Goal: Task Accomplishment & Management: Use online tool/utility

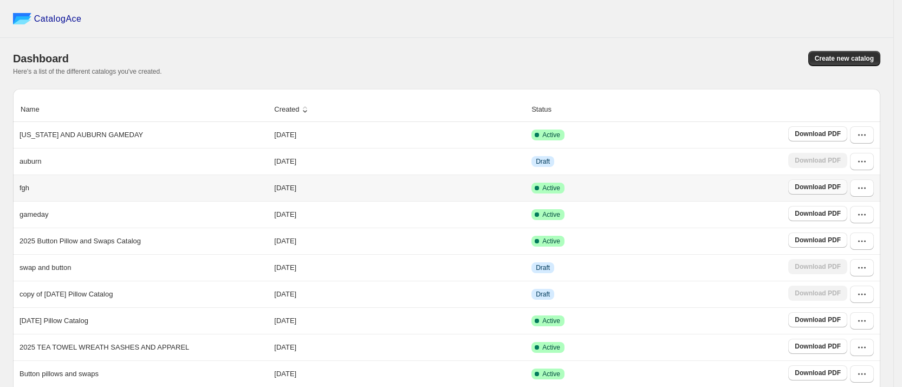
click at [832, 184] on span "Download PDF" at bounding box center [818, 187] width 46 height 9
click at [361, 271] on td "[DATE]" at bounding box center [399, 267] width 257 height 27
click at [862, 270] on button "button" at bounding box center [862, 267] width 24 height 17
click at [846, 186] on span "Edit" at bounding box center [842, 190] width 12 height 8
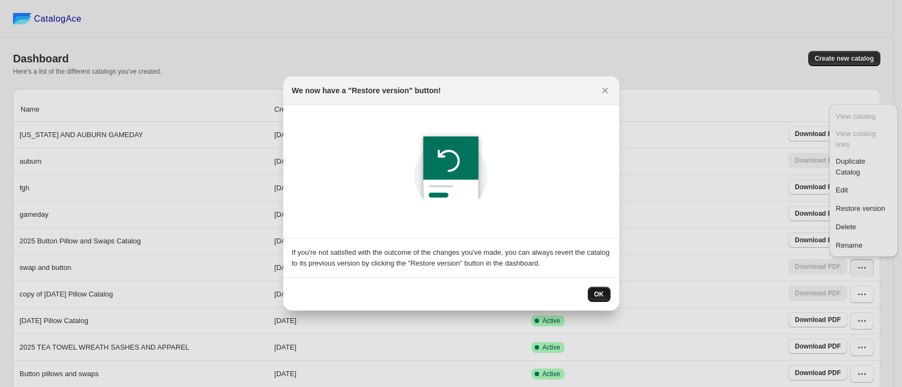
click at [600, 295] on span "OK" at bounding box center [599, 294] width 10 height 9
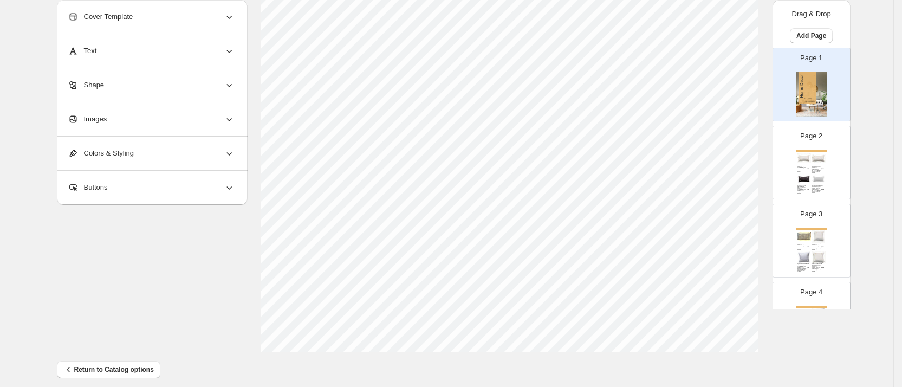
scroll to position [399, 0]
click at [114, 359] on span "Return to Catalog options" at bounding box center [108, 359] width 90 height 11
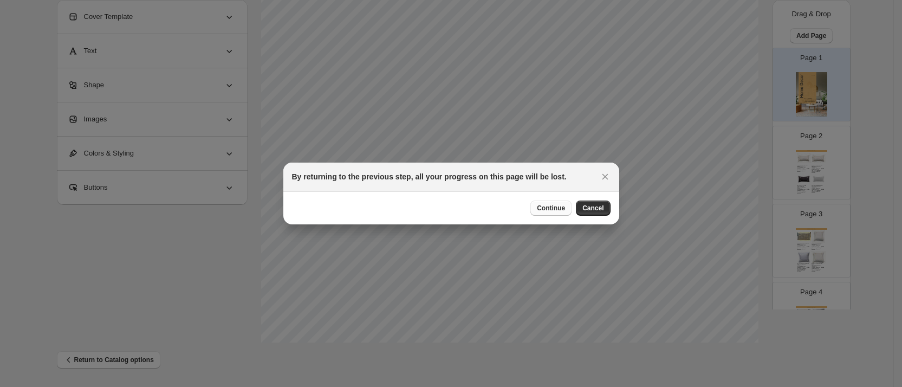
click at [545, 207] on span "Continue" at bounding box center [551, 208] width 28 height 9
select select "**********"
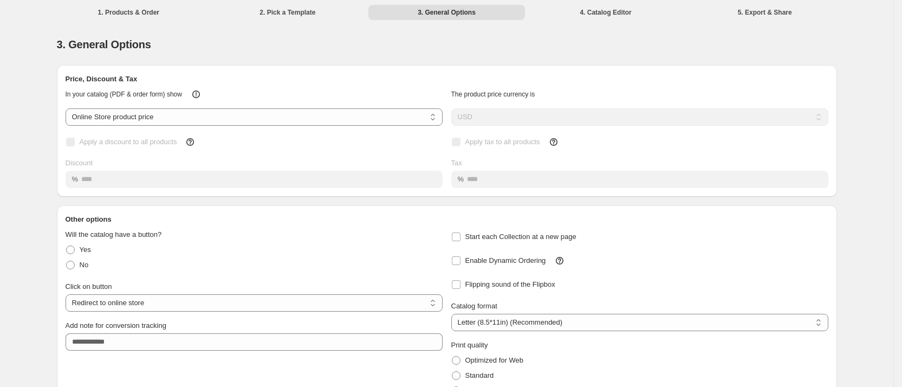
scroll to position [60, 0]
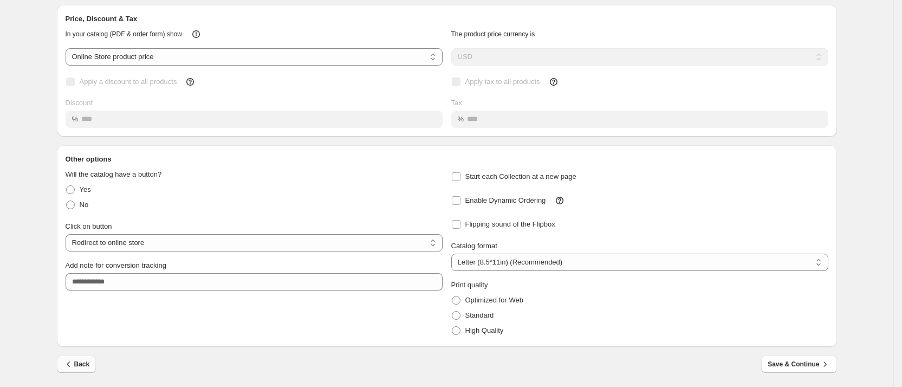
click at [80, 361] on span "Back" at bounding box center [76, 364] width 27 height 11
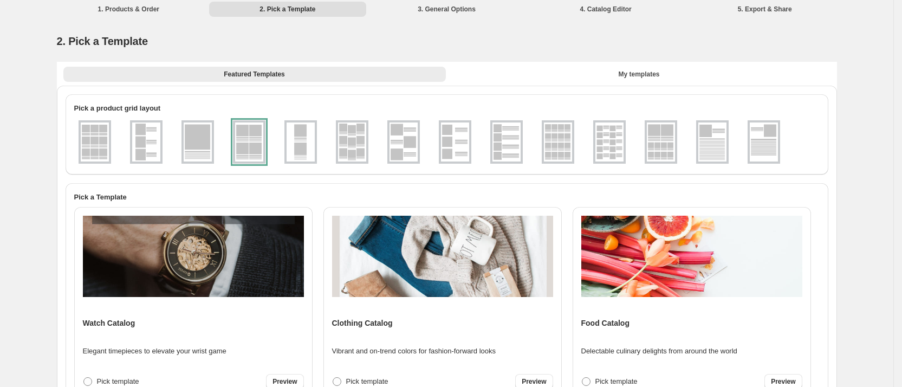
scroll to position [0, 0]
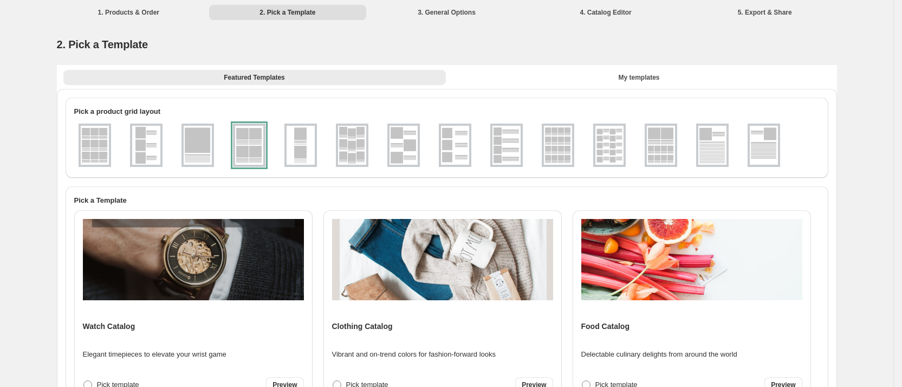
click at [666, 139] on img at bounding box center [661, 145] width 28 height 39
click at [204, 140] on img at bounding box center [198, 145] width 28 height 39
click at [665, 136] on img at bounding box center [661, 145] width 28 height 39
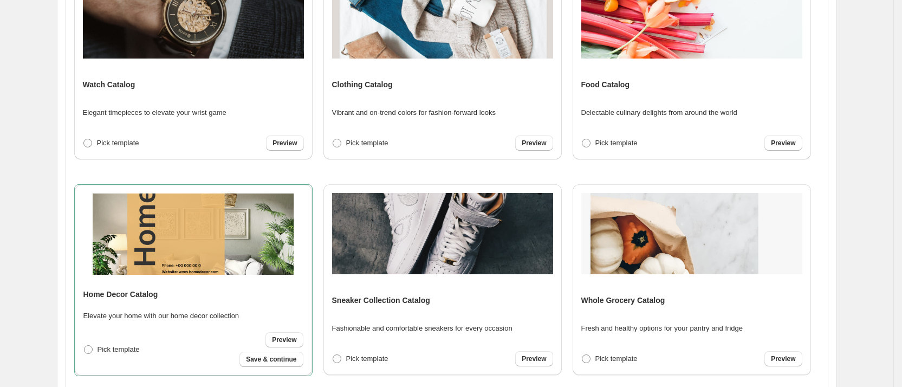
scroll to position [261, 0]
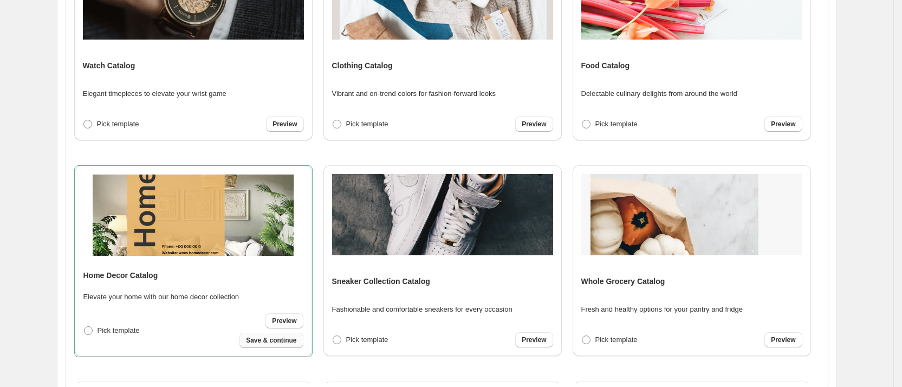
click at [274, 343] on span "Save & continue" at bounding box center [271, 340] width 50 height 9
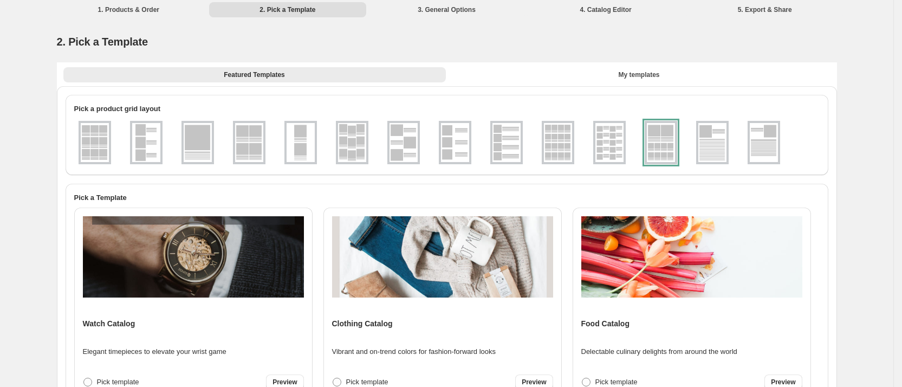
select select "**********"
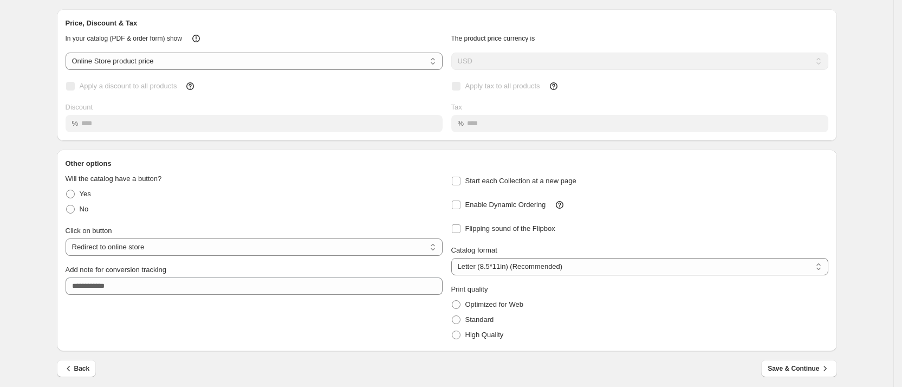
scroll to position [60, 0]
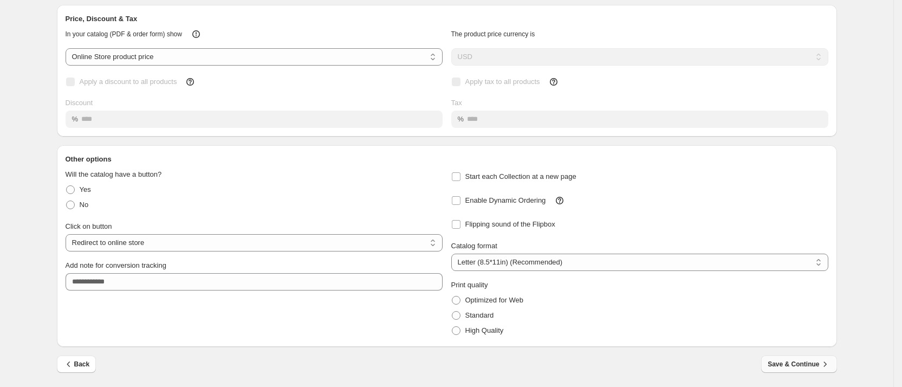
click at [803, 367] on span "Save & Continue" at bounding box center [798, 364] width 62 height 11
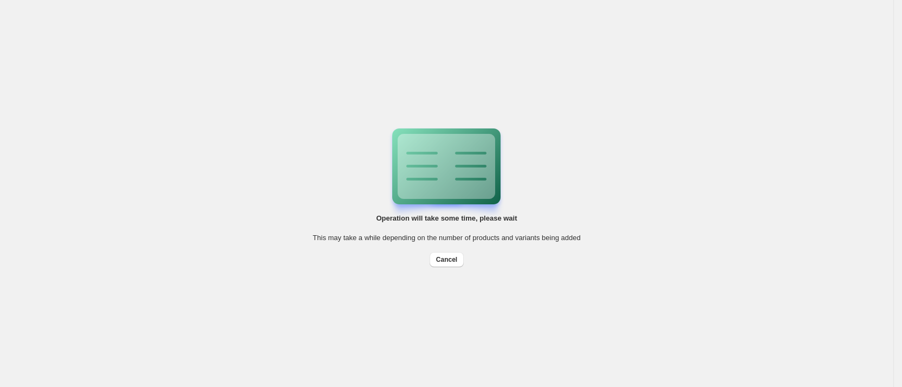
scroll to position [0, 0]
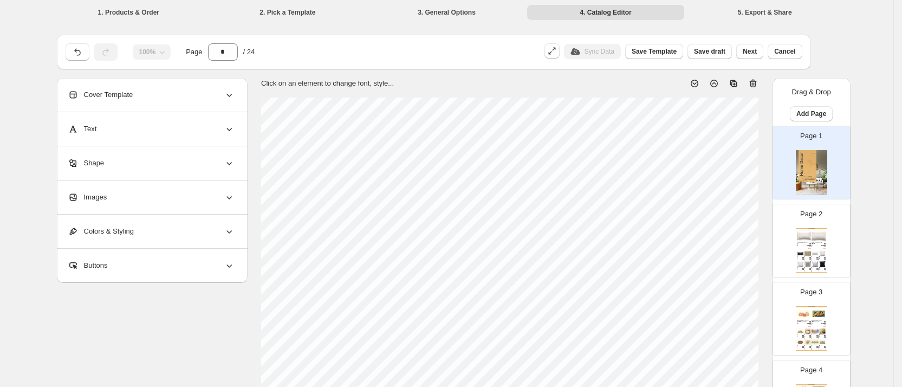
click at [809, 261] on div "$ 19.50" at bounding box center [810, 261] width 2 height 1
type input "*"
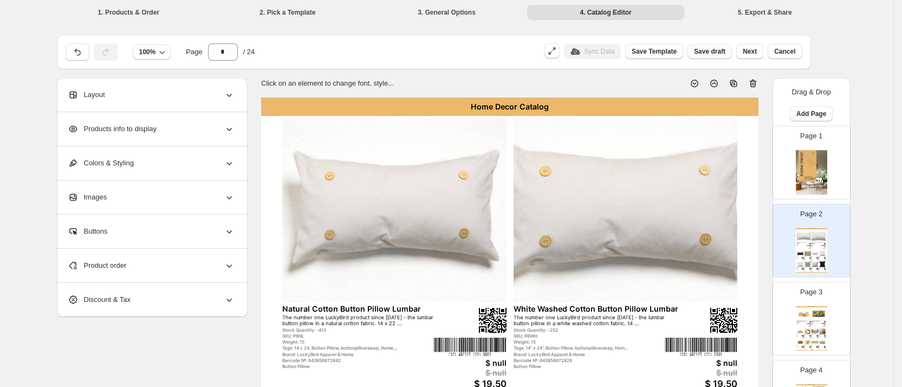
click at [719, 54] on span "Save draft" at bounding box center [709, 51] width 31 height 9
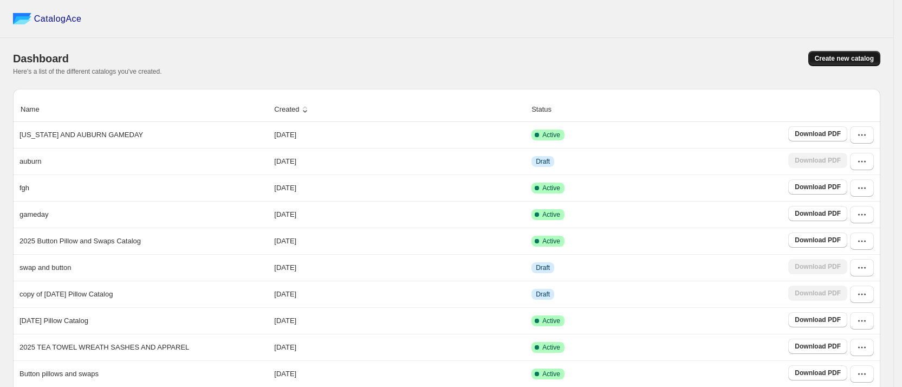
click at [841, 56] on span "Create new catalog" at bounding box center [844, 58] width 59 height 9
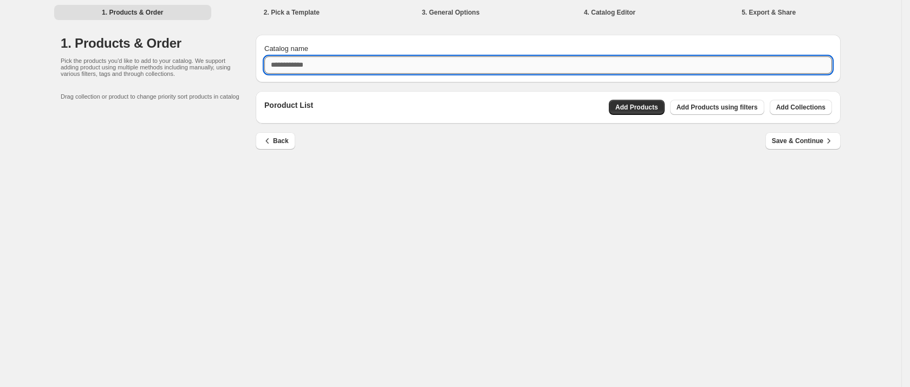
click at [340, 67] on input "Catalog name" at bounding box center [548, 64] width 568 height 17
type input "*****"
click at [795, 109] on span "Add Collections" at bounding box center [800, 107] width 49 height 9
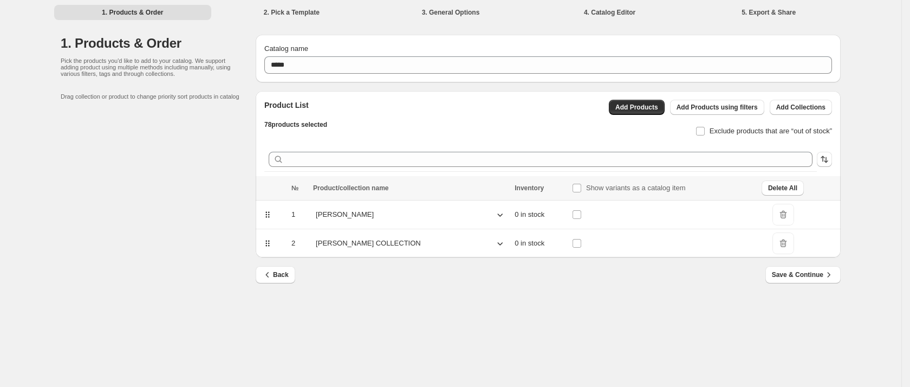
click at [775, 213] on span "DeleteIcon" at bounding box center [783, 215] width 22 height 22
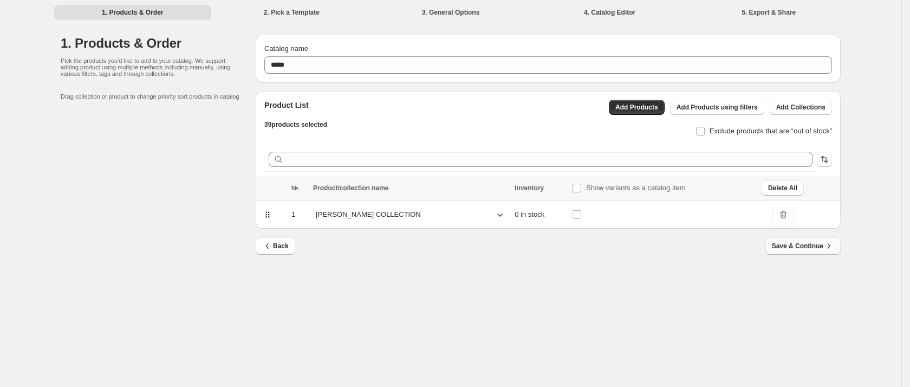
click at [802, 243] on span "Save & Continue" at bounding box center [803, 245] width 62 height 11
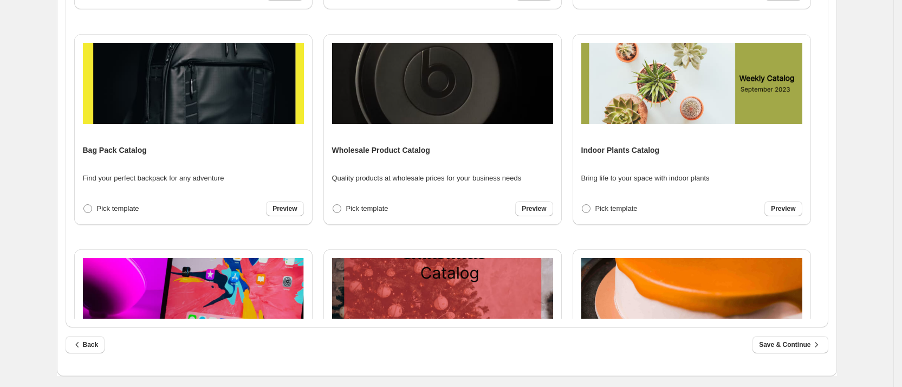
scroll to position [1149, 0]
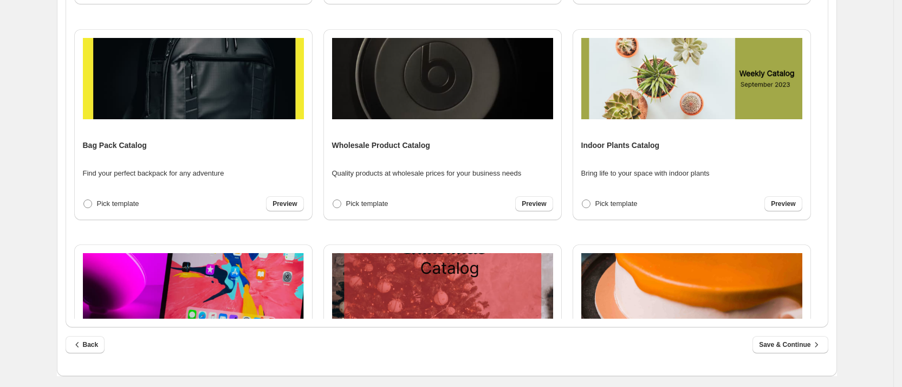
click at [441, 204] on div "Pick template Preview" at bounding box center [442, 203] width 221 height 15
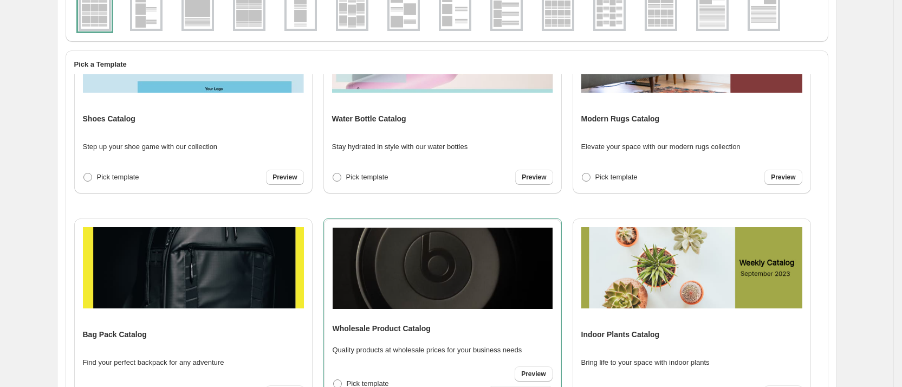
scroll to position [0, 0]
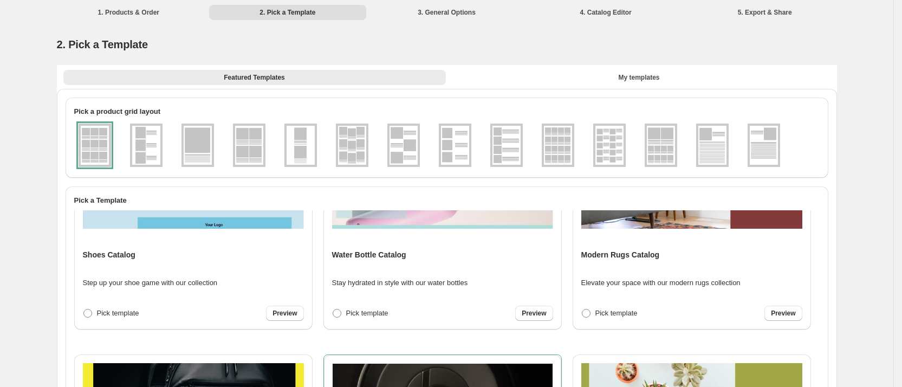
click at [717, 153] on img at bounding box center [712, 145] width 28 height 39
click at [766, 148] on img at bounding box center [764, 145] width 28 height 39
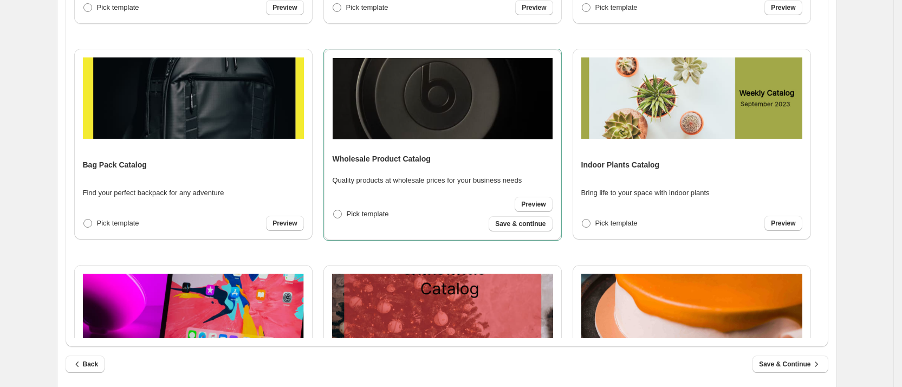
scroll to position [325, 0]
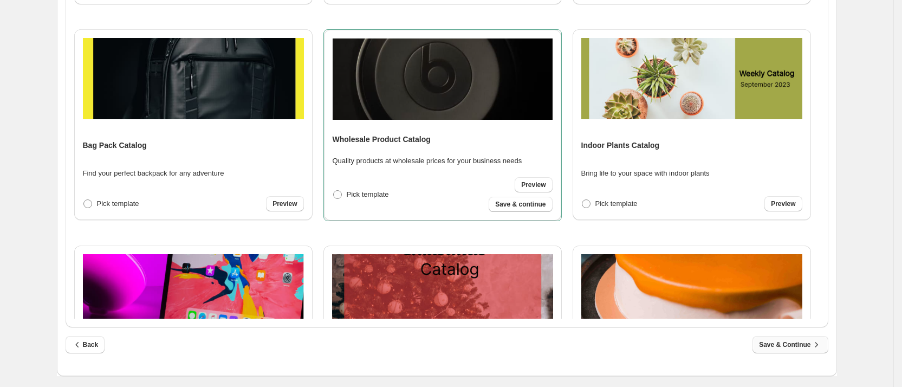
click at [790, 342] on span "Save & Continue" at bounding box center [790, 344] width 62 height 11
select select "**********"
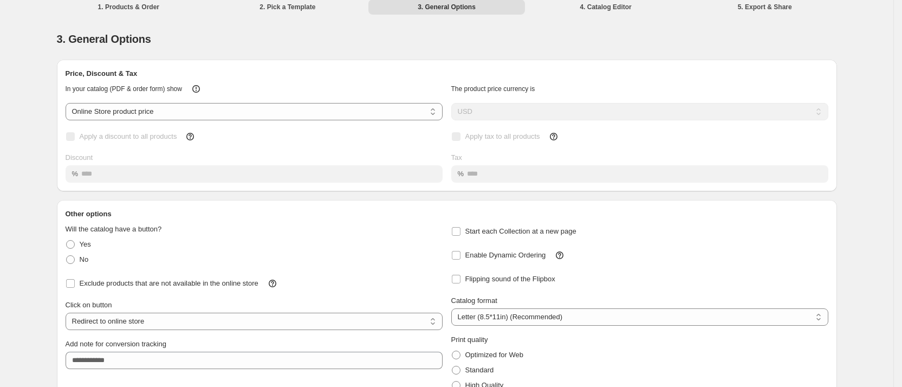
scroll to position [0, 0]
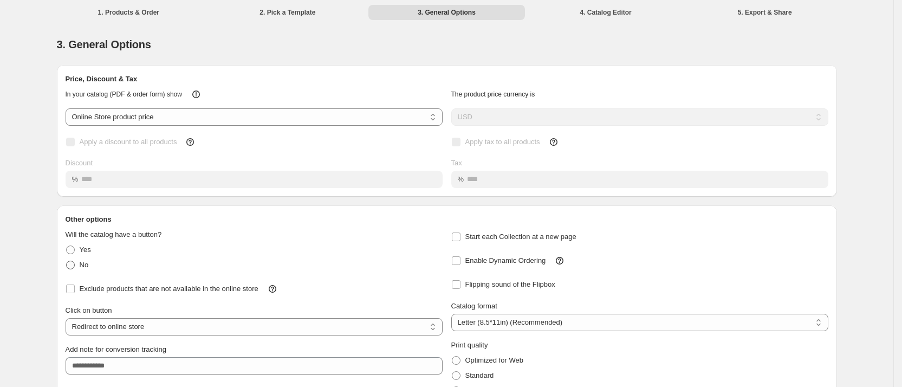
click at [71, 266] on span at bounding box center [70, 265] width 9 height 9
select select "**********"
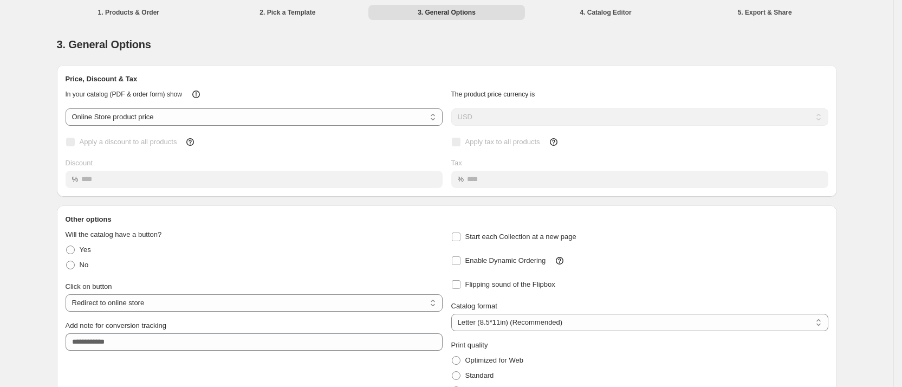
scroll to position [60, 0]
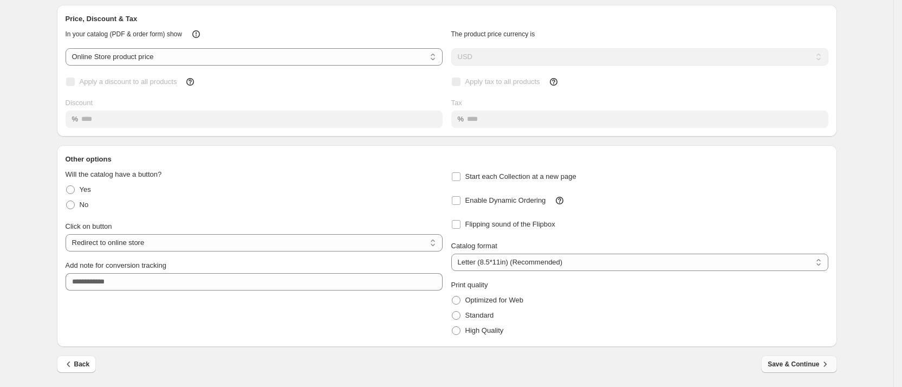
click at [805, 367] on span "Save & Continue" at bounding box center [798, 364] width 62 height 11
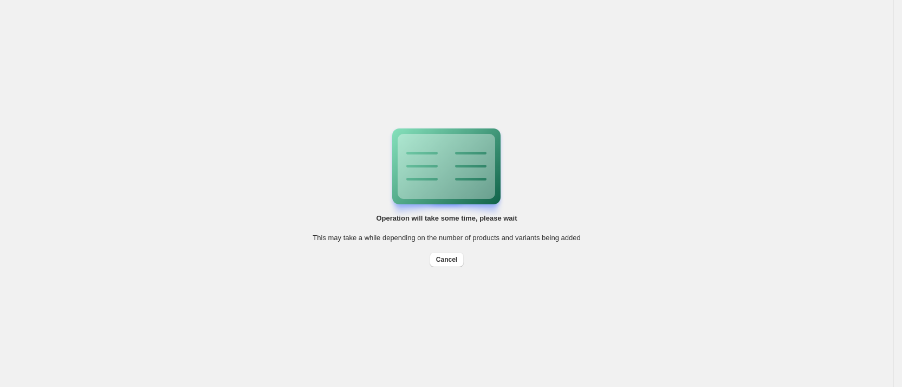
scroll to position [0, 0]
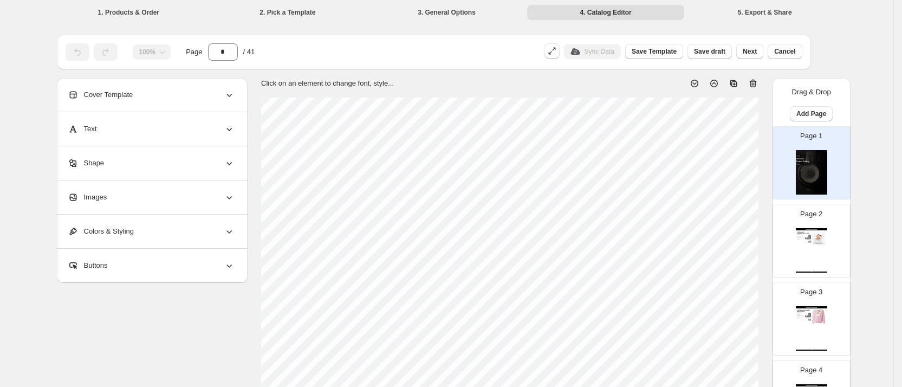
click at [820, 243] on img at bounding box center [818, 238] width 14 height 14
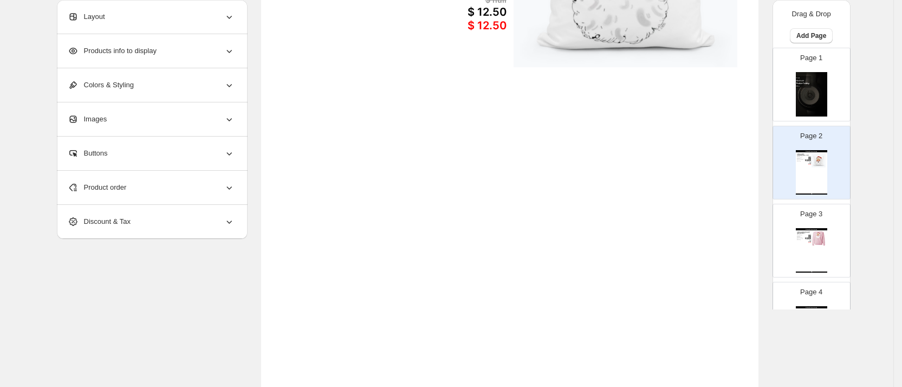
scroll to position [399, 0]
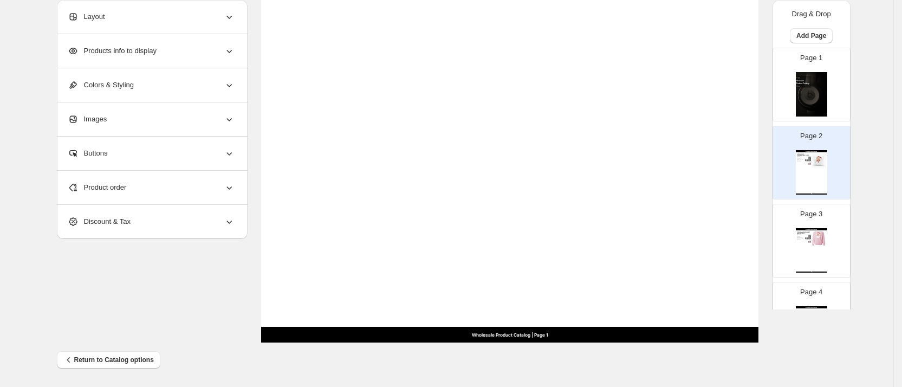
click at [815, 242] on img at bounding box center [818, 238] width 14 height 14
type input "*"
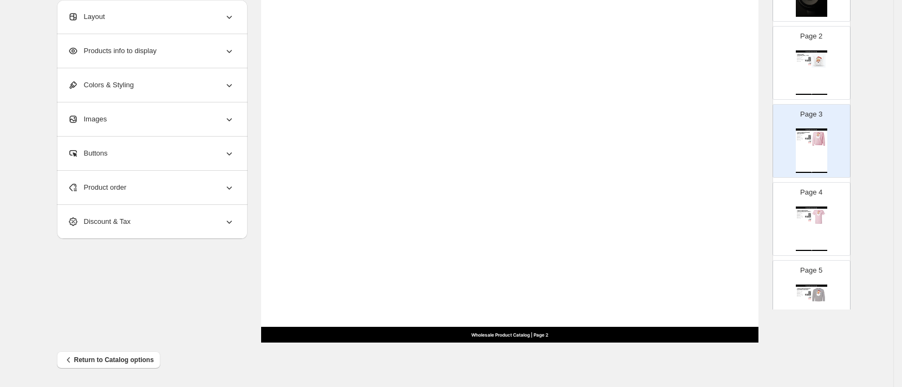
scroll to position [130, 0]
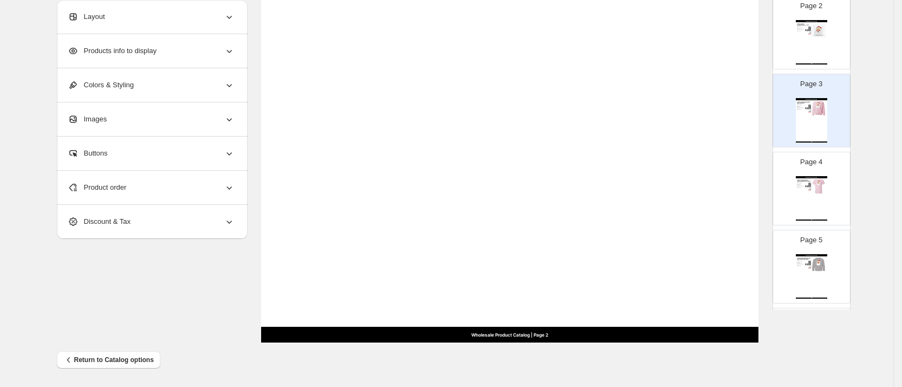
drag, startPoint x: 900, startPoint y: 290, endPoint x: 908, endPoint y: 173, distance: 116.7
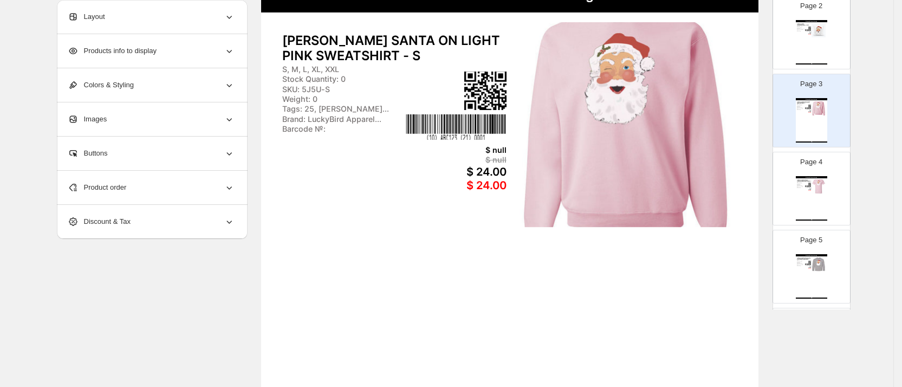
scroll to position [0, 0]
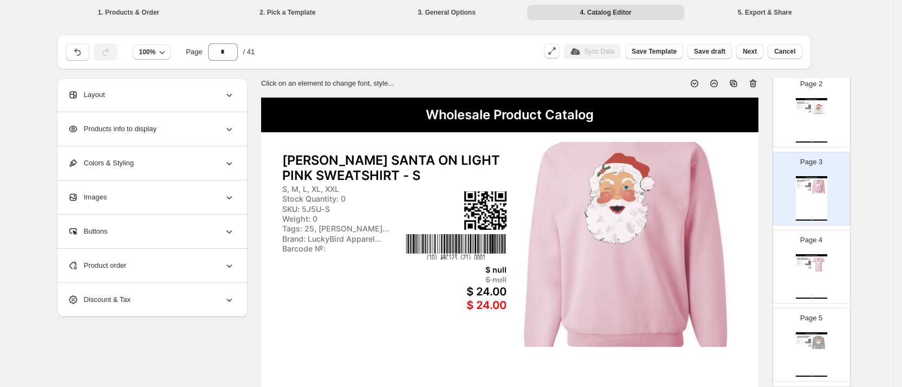
drag, startPoint x: 371, startPoint y: 203, endPoint x: 232, endPoint y: 95, distance: 175.6
click at [232, 95] on icon at bounding box center [229, 94] width 11 height 11
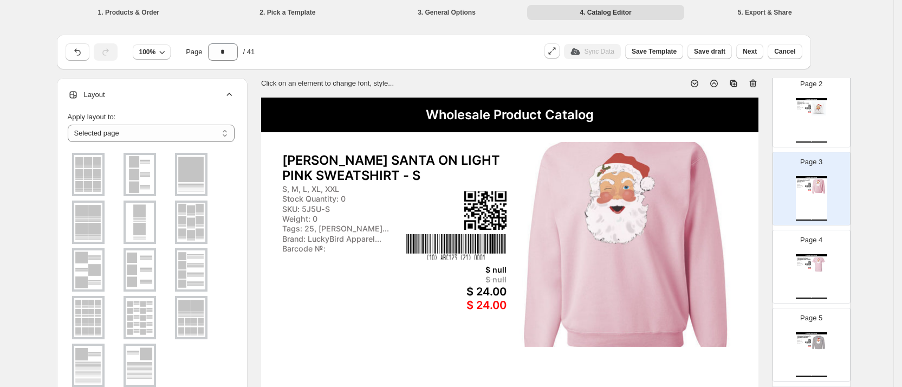
click at [201, 172] on img at bounding box center [191, 174] width 28 height 39
click at [227, 132] on select "**********" at bounding box center [151, 133] width 167 height 17
click at [71, 125] on select "**********" at bounding box center [151, 133] width 167 height 17
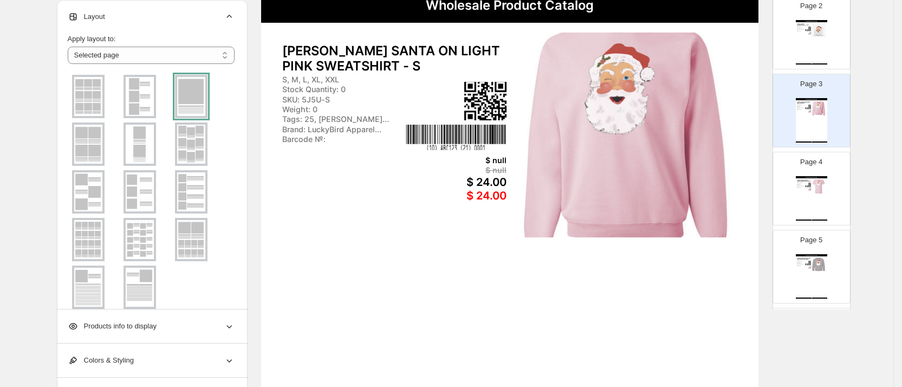
scroll to position [157, 0]
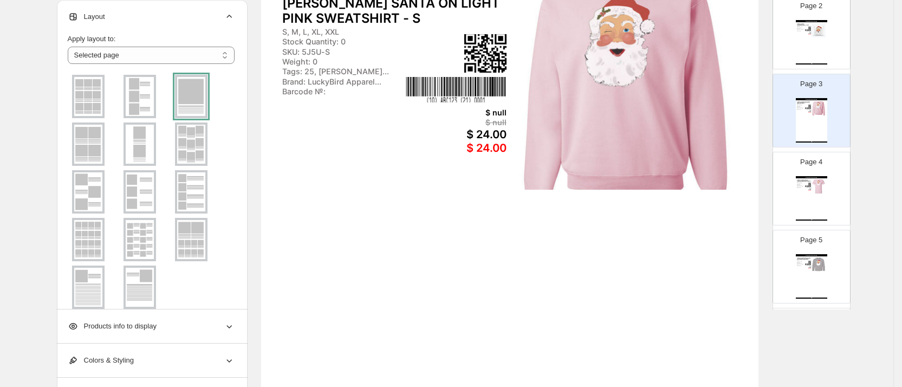
click at [207, 288] on ul at bounding box center [151, 192] width 167 height 238
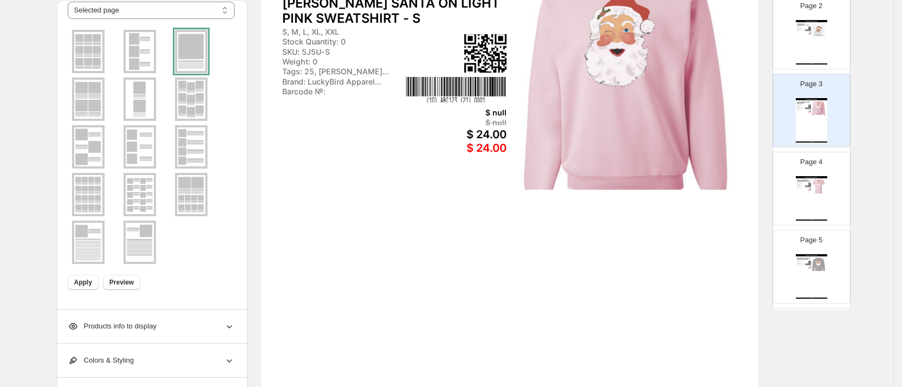
scroll to position [45, 0]
click at [83, 287] on button "Apply" at bounding box center [83, 281] width 31 height 15
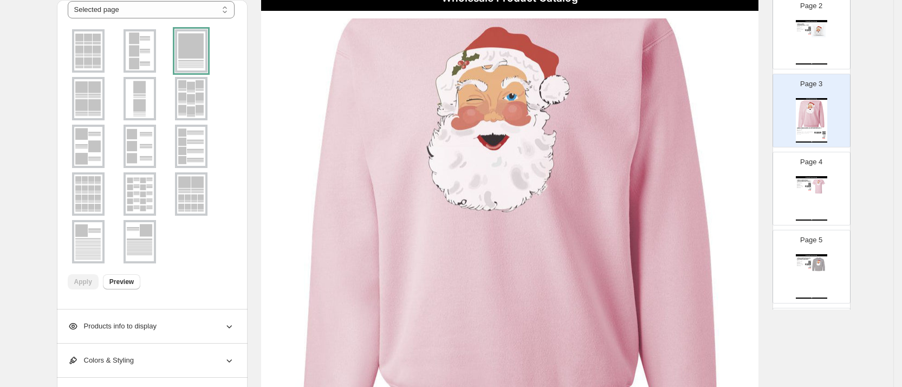
scroll to position [125, 0]
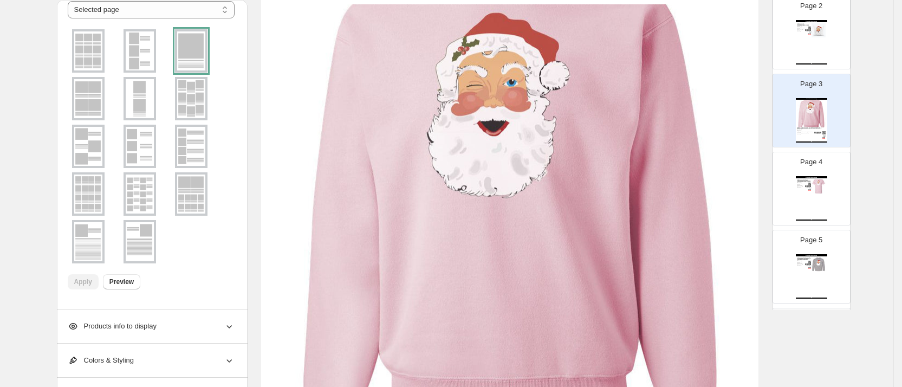
click at [140, 249] on img at bounding box center [140, 241] width 28 height 39
click at [85, 282] on span "Apply" at bounding box center [83, 281] width 18 height 9
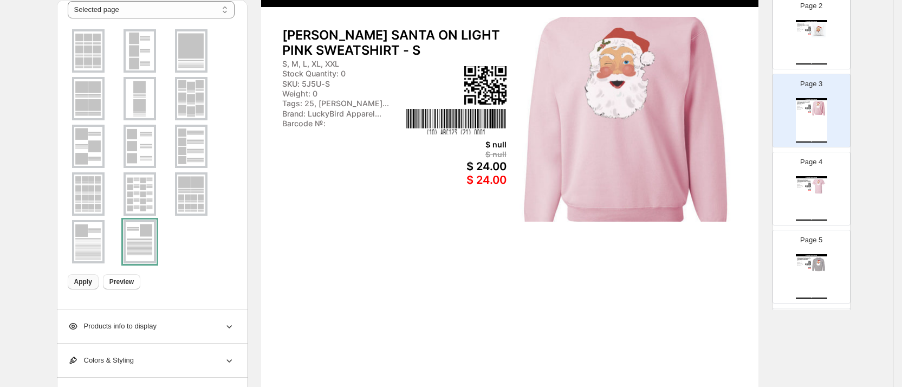
click at [100, 232] on img at bounding box center [88, 241] width 28 height 39
click at [86, 281] on span "Apply" at bounding box center [83, 281] width 18 height 9
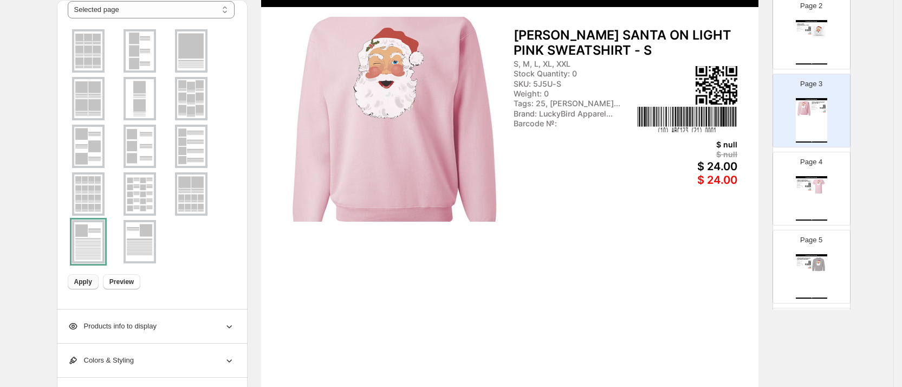
click at [204, 188] on img at bounding box center [191, 193] width 28 height 39
click at [83, 284] on span "Apply" at bounding box center [83, 281] width 18 height 9
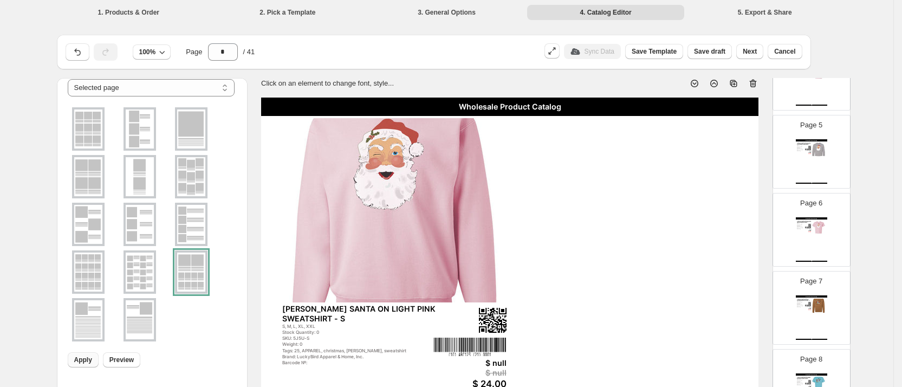
scroll to position [316, 0]
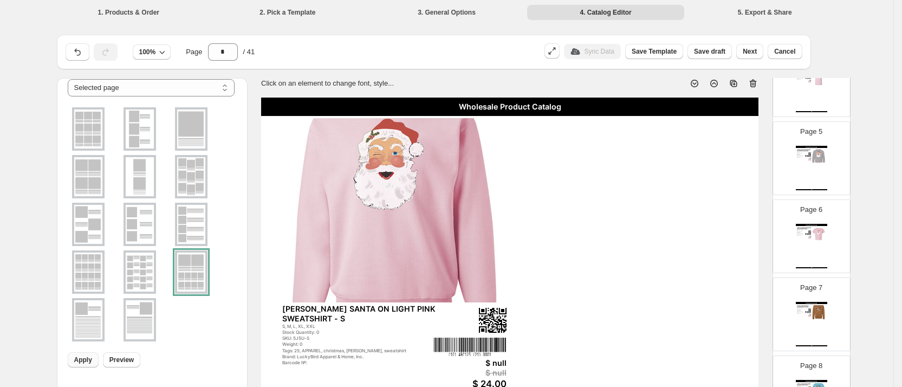
click at [82, 263] on img at bounding box center [88, 271] width 28 height 39
click at [89, 360] on span "Apply" at bounding box center [83, 359] width 18 height 9
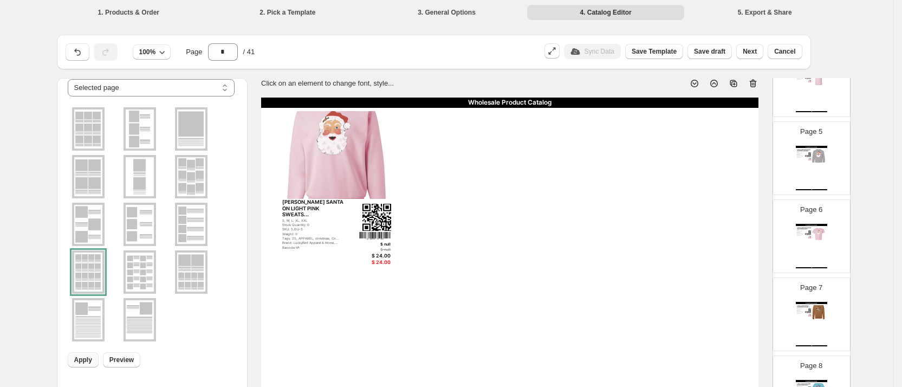
click at [100, 233] on img at bounding box center [88, 224] width 28 height 39
click at [85, 361] on span "Apply" at bounding box center [83, 359] width 18 height 9
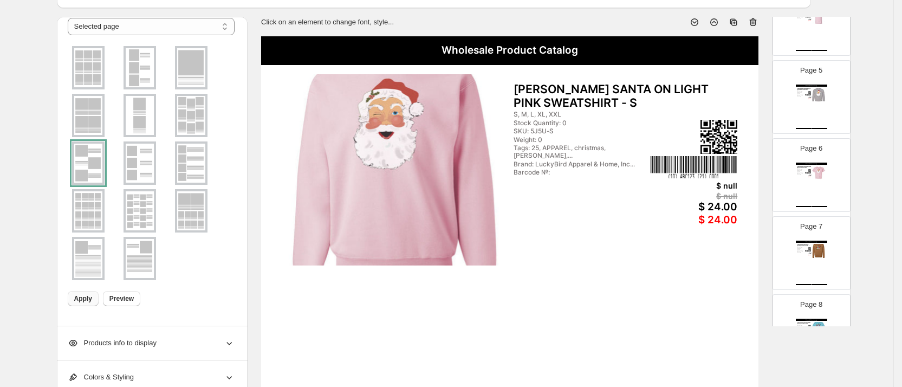
scroll to position [52, 0]
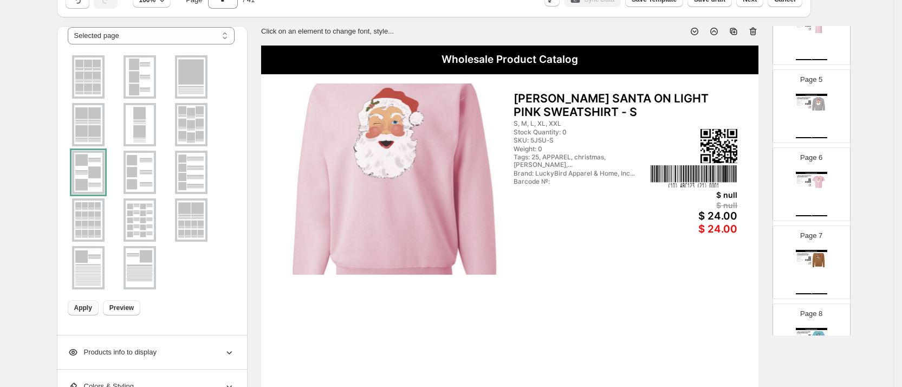
click at [195, 214] on img at bounding box center [191, 219] width 28 height 39
click at [84, 311] on span "Apply" at bounding box center [83, 307] width 18 height 9
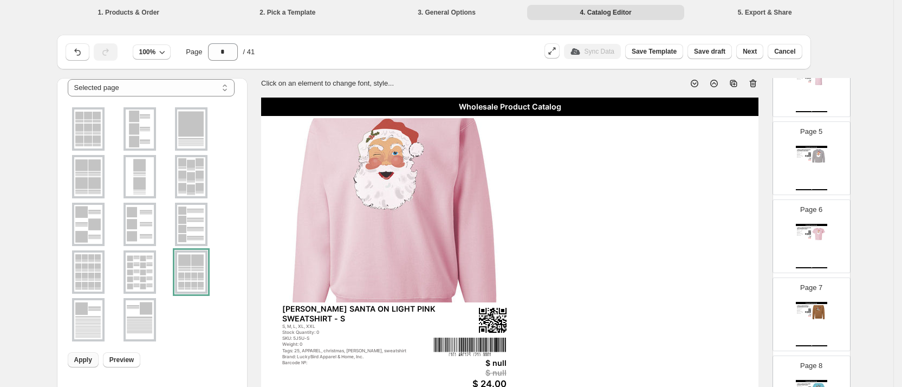
scroll to position [399, 0]
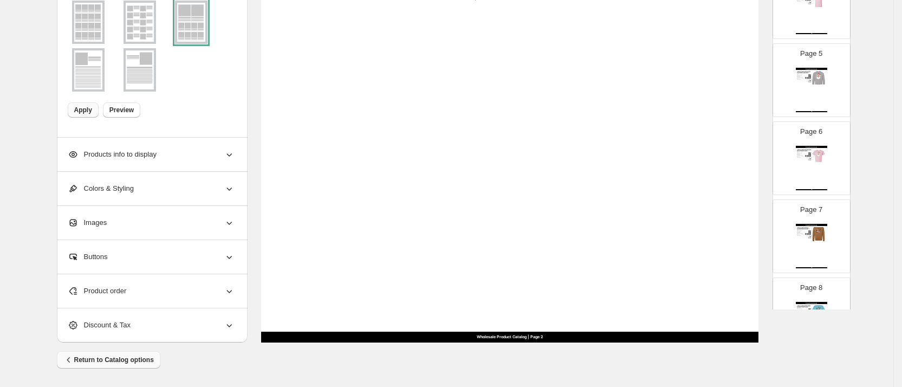
click at [123, 363] on span "Return to Catalog options" at bounding box center [108, 359] width 90 height 11
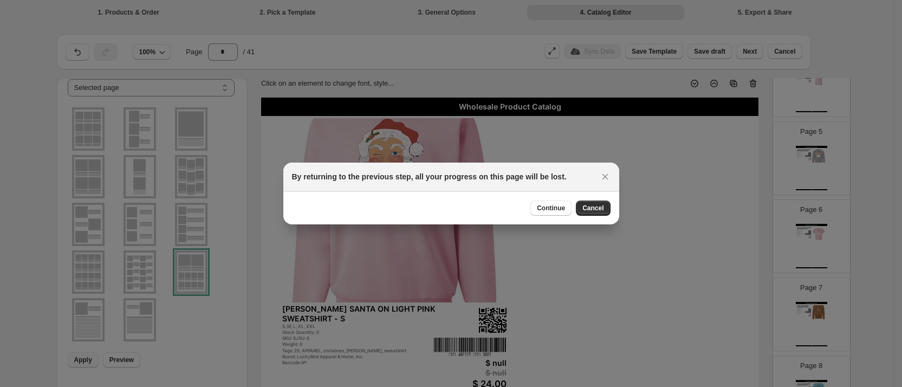
scroll to position [0, 0]
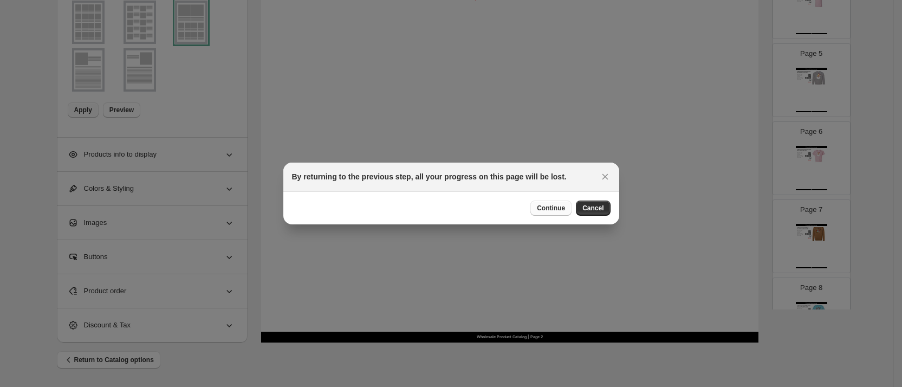
click at [561, 209] on span "Continue" at bounding box center [551, 208] width 28 height 9
select select "**********"
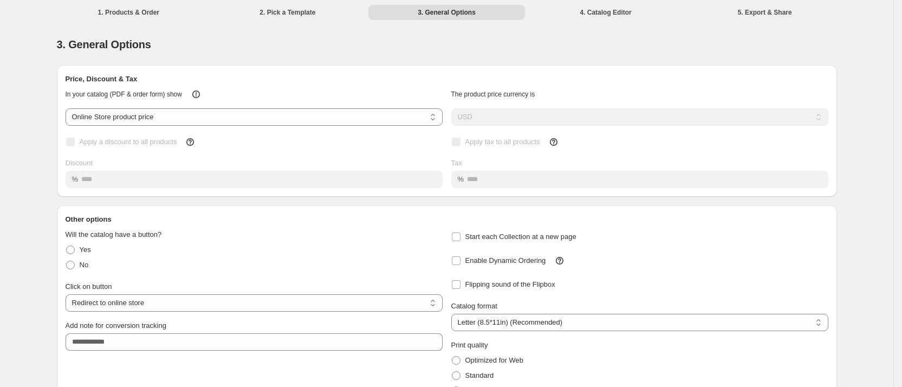
scroll to position [60, 0]
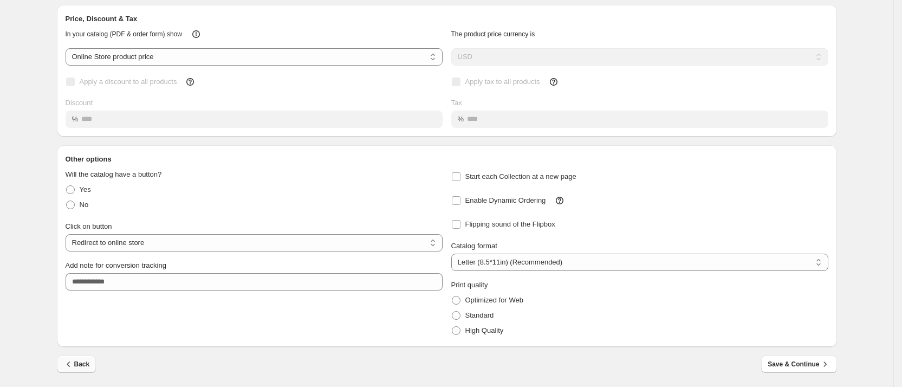
click at [80, 363] on span "Back" at bounding box center [76, 364] width 27 height 11
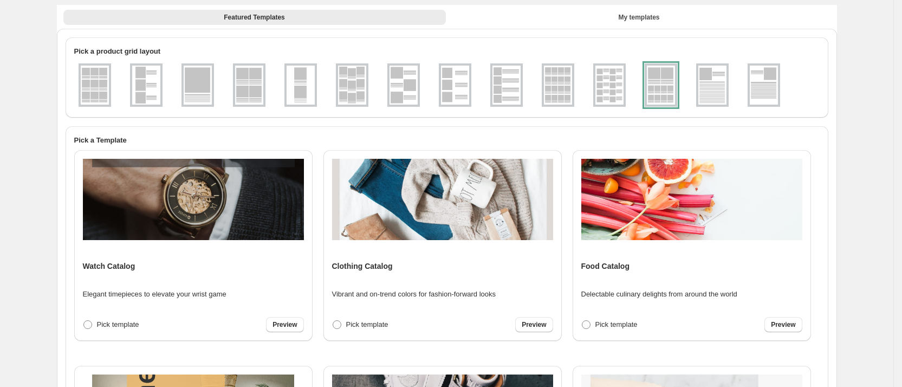
scroll to position [0, 0]
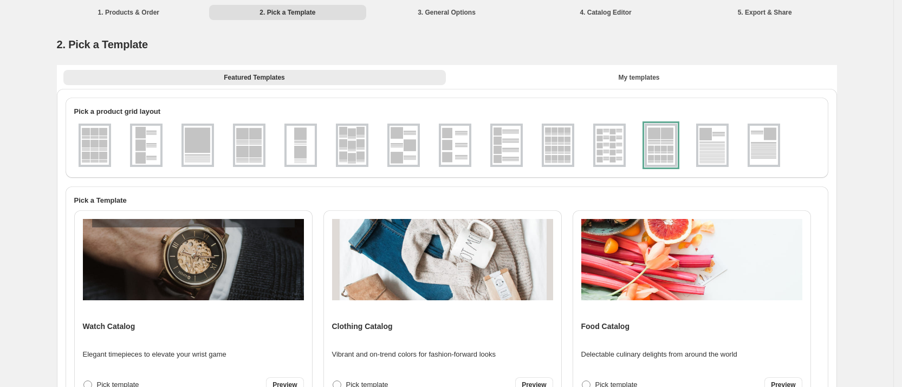
click at [661, 148] on div at bounding box center [661, 144] width 32 height 43
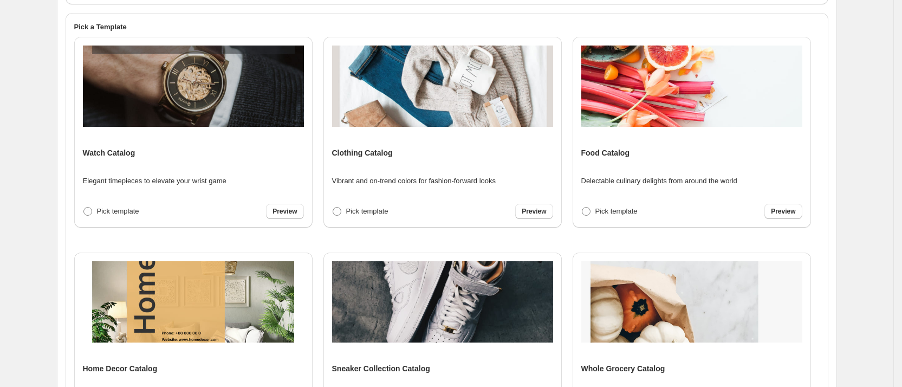
scroll to position [258, 0]
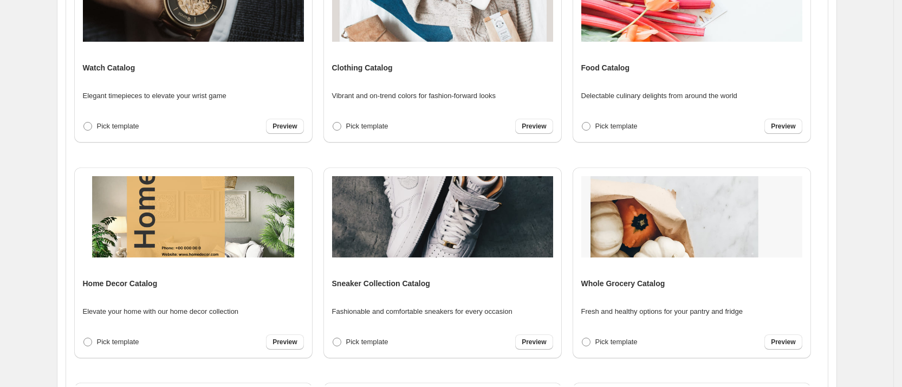
click at [198, 342] on div "Pick template Preview" at bounding box center [193, 341] width 221 height 15
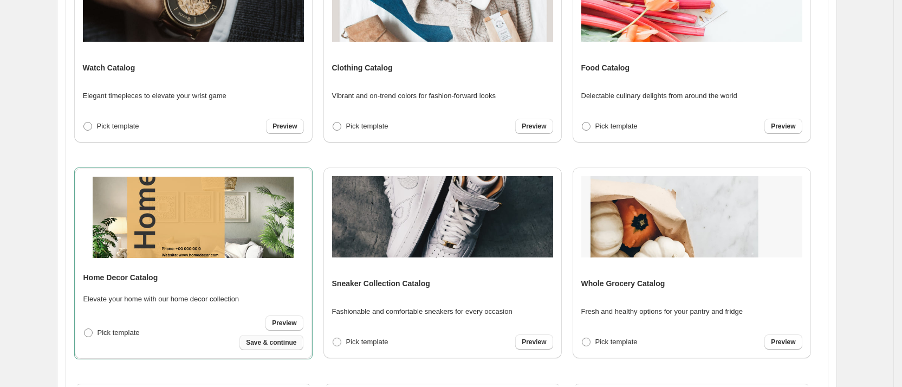
click at [284, 342] on span "Save & continue" at bounding box center [271, 342] width 50 height 9
select select "**********"
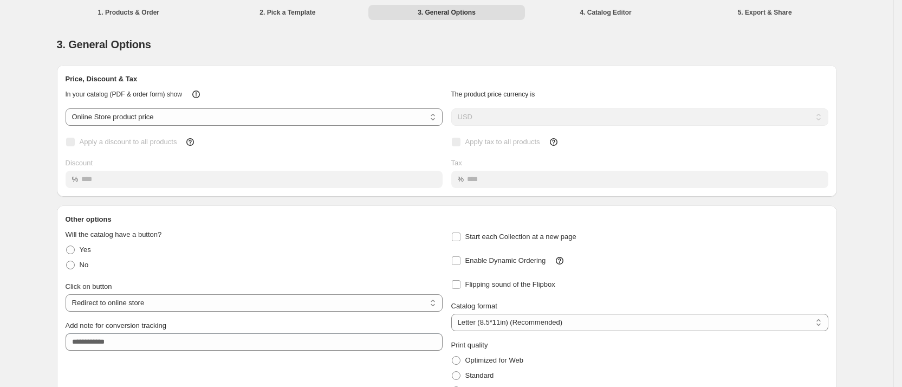
scroll to position [60, 0]
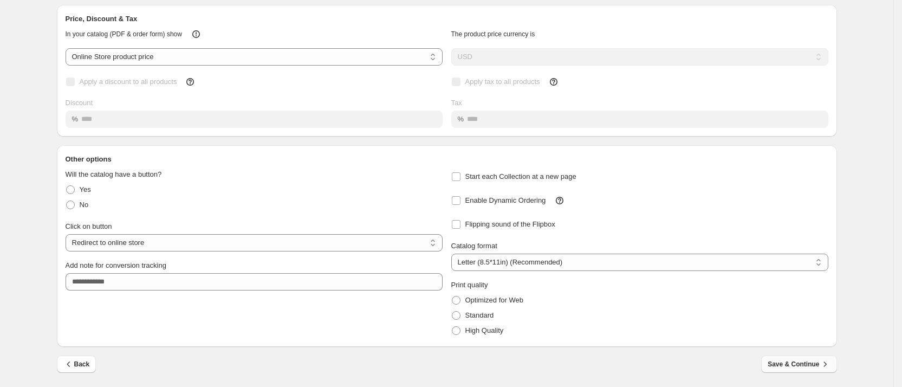
click at [790, 361] on span "Save & Continue" at bounding box center [798, 364] width 62 height 11
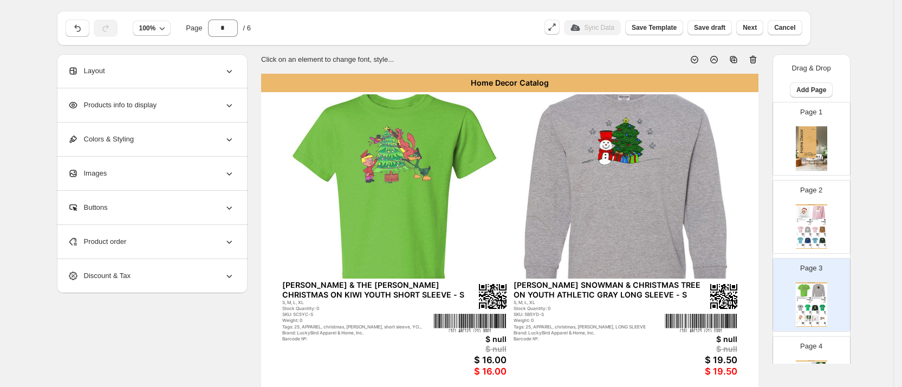
scroll to position [0, 0]
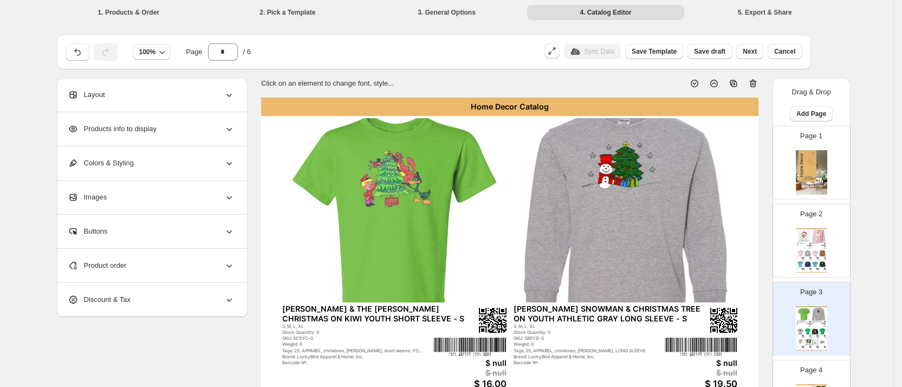
click at [105, 94] on span "Layout" at bounding box center [86, 94] width 37 height 11
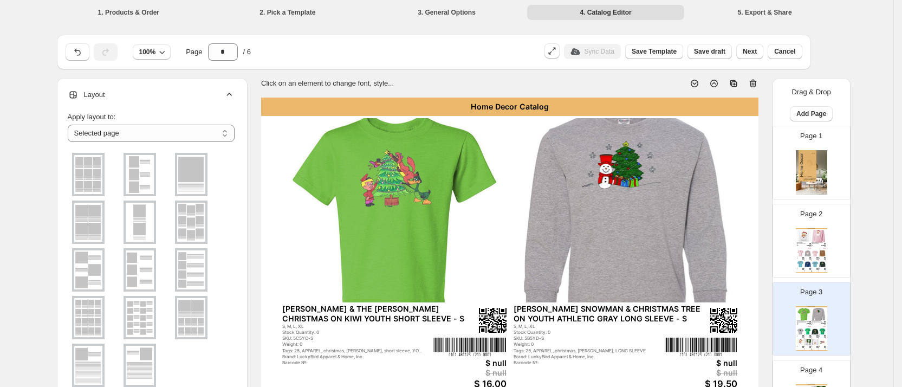
click at [148, 349] on img at bounding box center [140, 365] width 28 height 39
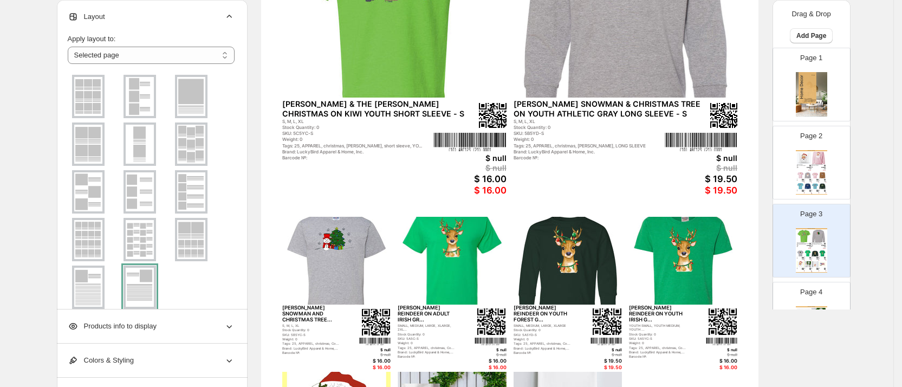
scroll to position [172, 0]
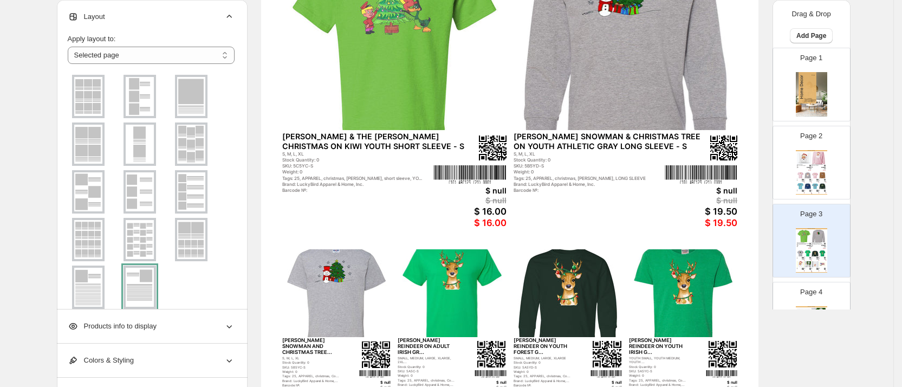
click at [196, 282] on ul at bounding box center [151, 192] width 167 height 238
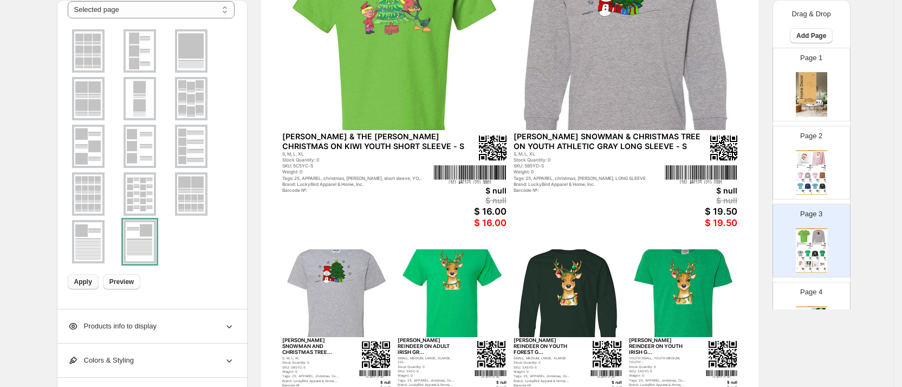
click at [89, 282] on span "Apply" at bounding box center [83, 281] width 18 height 9
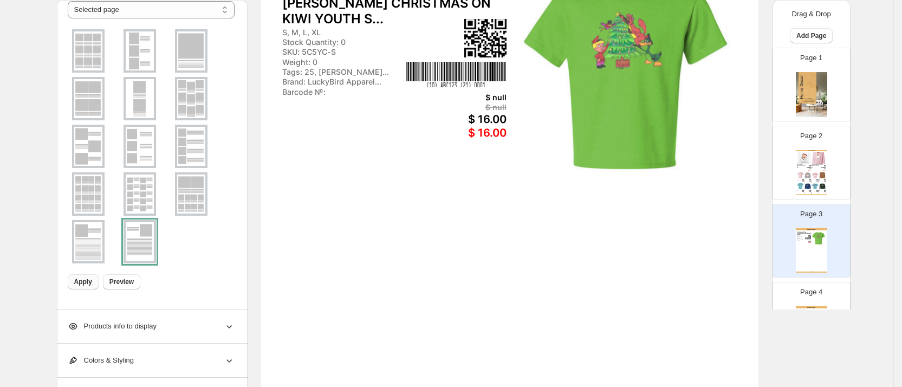
click at [493, 264] on div "Home Decor Catalog [PERSON_NAME] & THE [PERSON_NAME] CHRISTMAS ON KIWI YOUTH S.…" at bounding box center [509, 246] width 497 height 643
